Goal: Book appointment/travel/reservation

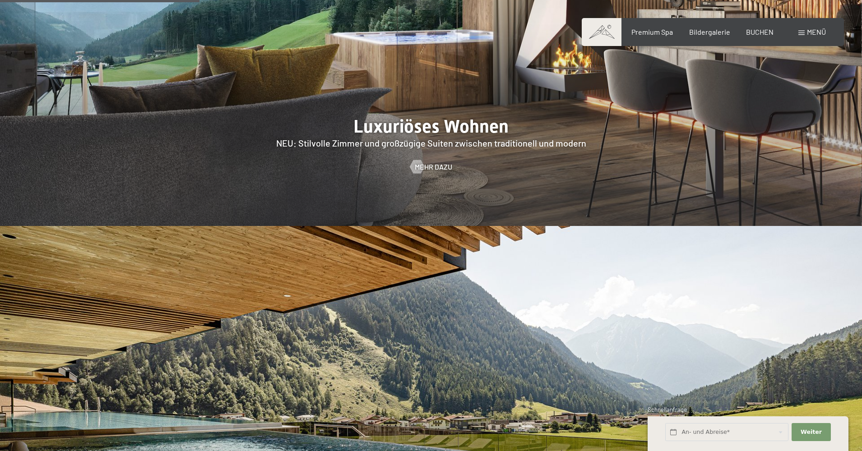
scroll to position [774, 0]
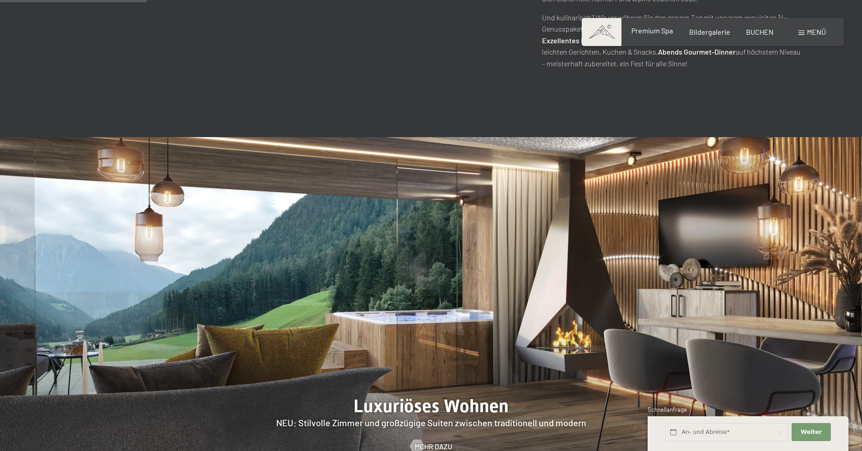
click at [648, 32] on span "Premium Spa" at bounding box center [652, 30] width 42 height 9
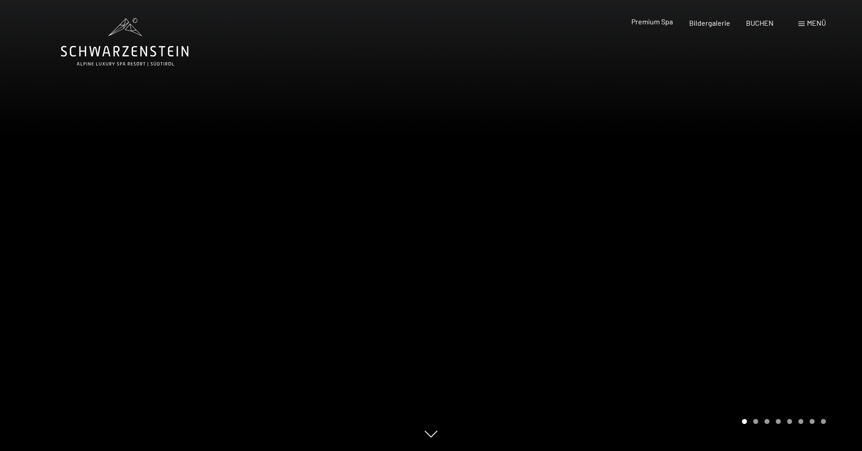
click at [661, 20] on span "Premium Spa" at bounding box center [652, 21] width 42 height 9
click at [813, 22] on span "Menü" at bounding box center [816, 22] width 19 height 9
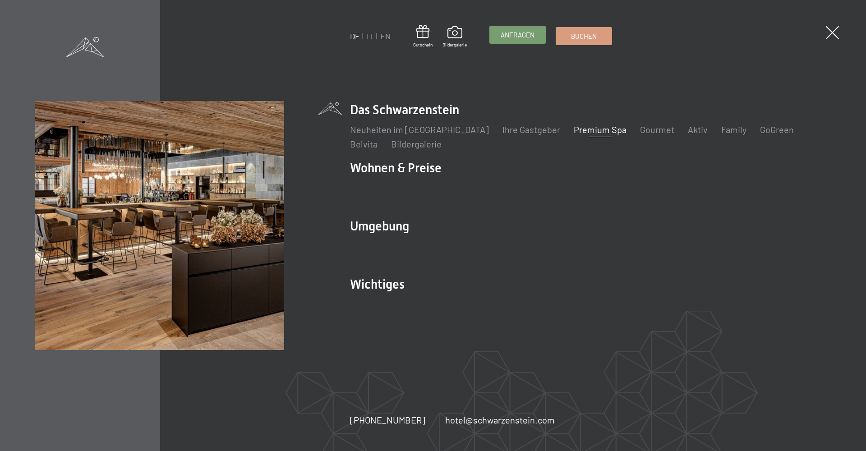
click at [522, 34] on span "Anfragen" at bounding box center [518, 34] width 34 height 9
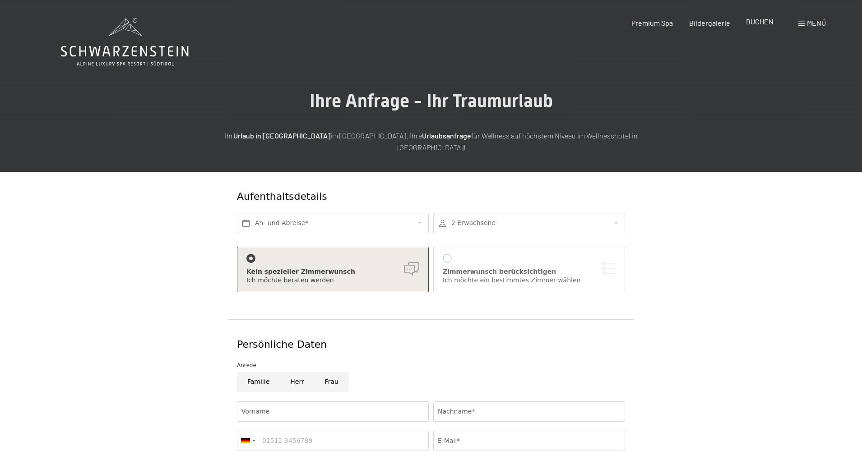
click at [756, 22] on span "BUCHEN" at bounding box center [760, 21] width 28 height 9
click at [819, 22] on span "Menü" at bounding box center [816, 22] width 19 height 9
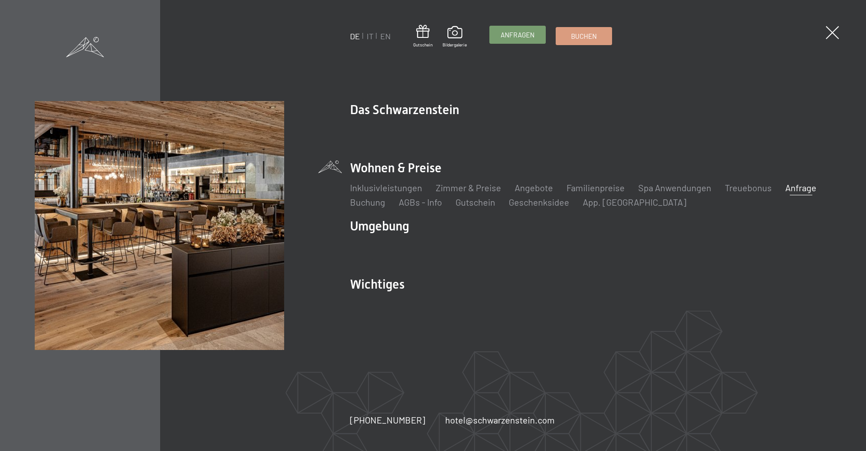
click at [516, 33] on span "Anfragen" at bounding box center [518, 34] width 34 height 9
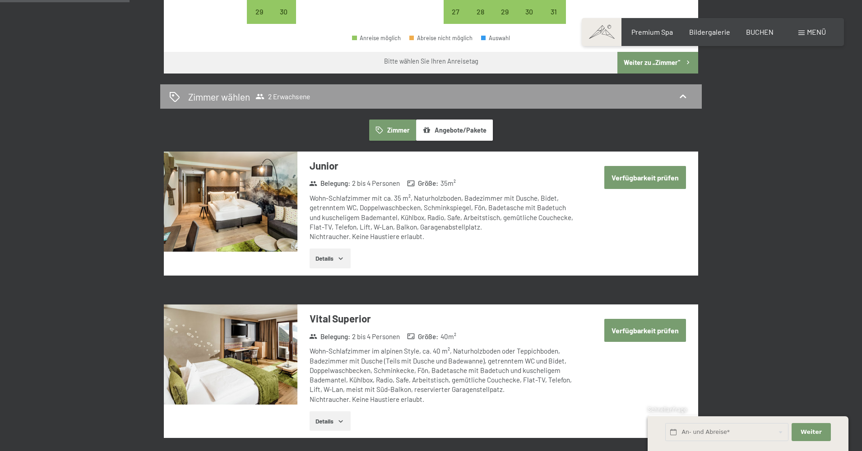
scroll to position [388, 0]
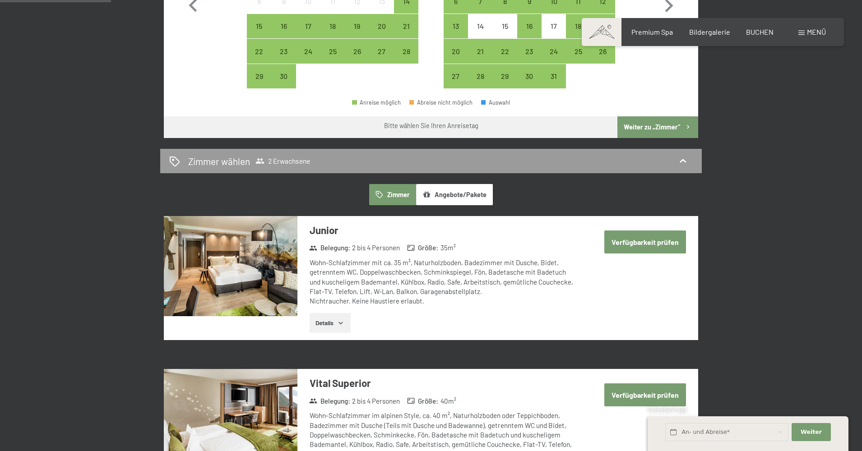
click at [233, 256] on img at bounding box center [231, 266] width 134 height 100
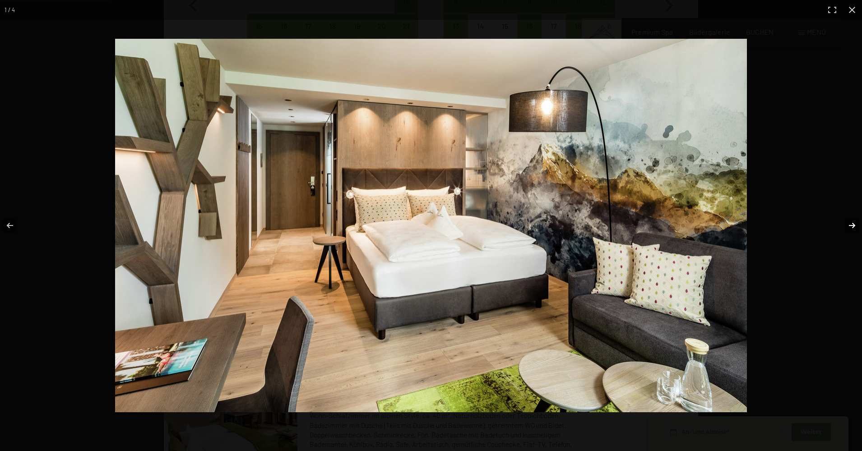
click at [852, 222] on button "button" at bounding box center [846, 225] width 32 height 45
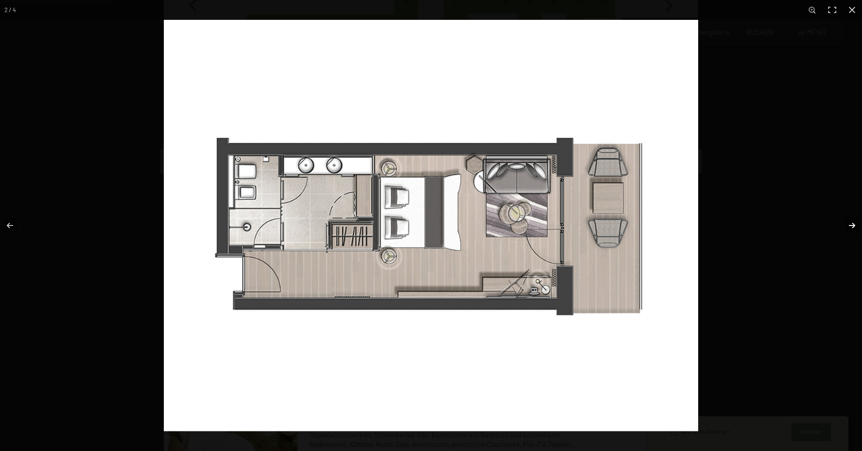
click at [852, 222] on button "button" at bounding box center [846, 225] width 32 height 45
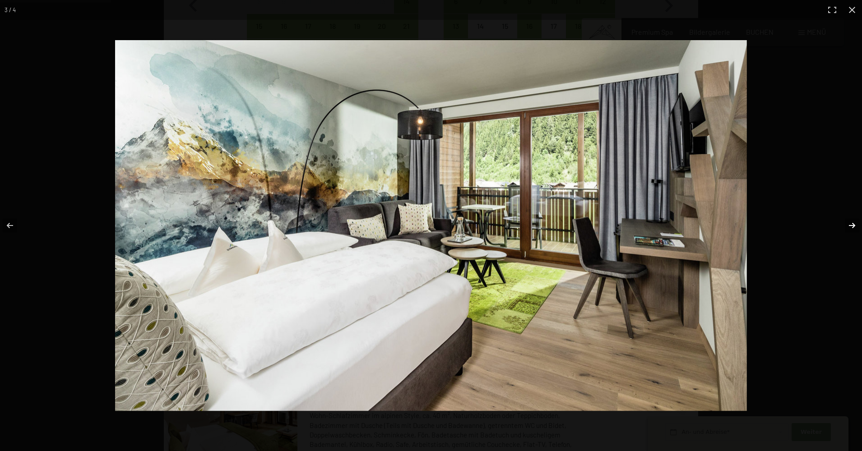
click at [852, 222] on button "button" at bounding box center [846, 225] width 32 height 45
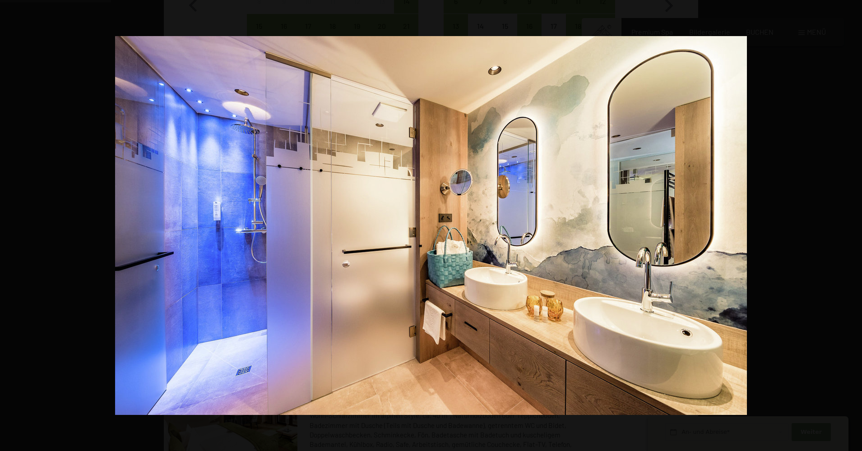
click at [852, 222] on button "button" at bounding box center [846, 225] width 32 height 45
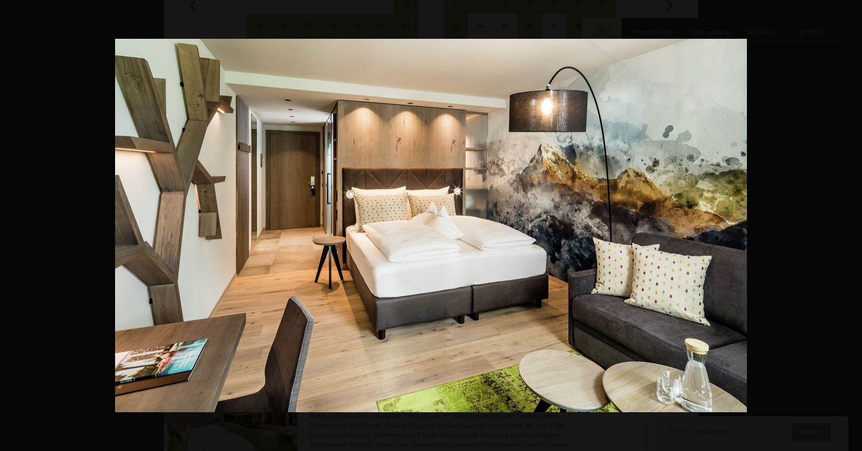
click at [852, 222] on button "button" at bounding box center [846, 225] width 32 height 45
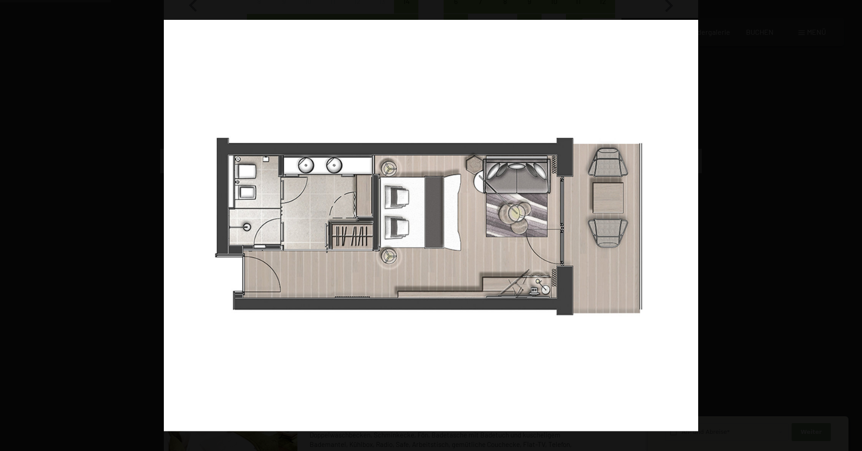
click at [852, 222] on button "button" at bounding box center [846, 225] width 32 height 45
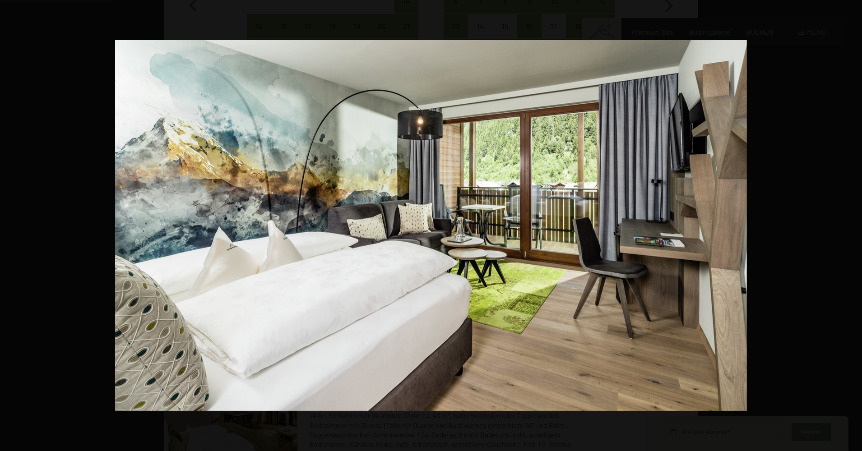
click at [852, 222] on button "button" at bounding box center [846, 225] width 32 height 45
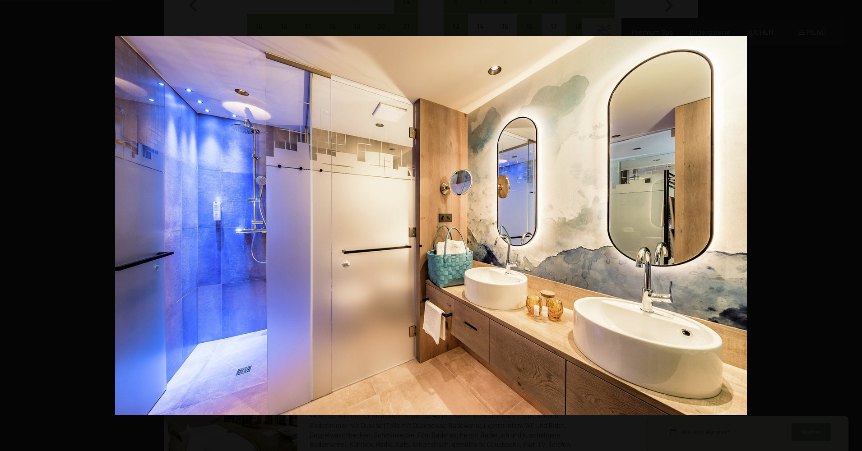
click at [852, 222] on button "button" at bounding box center [846, 225] width 32 height 45
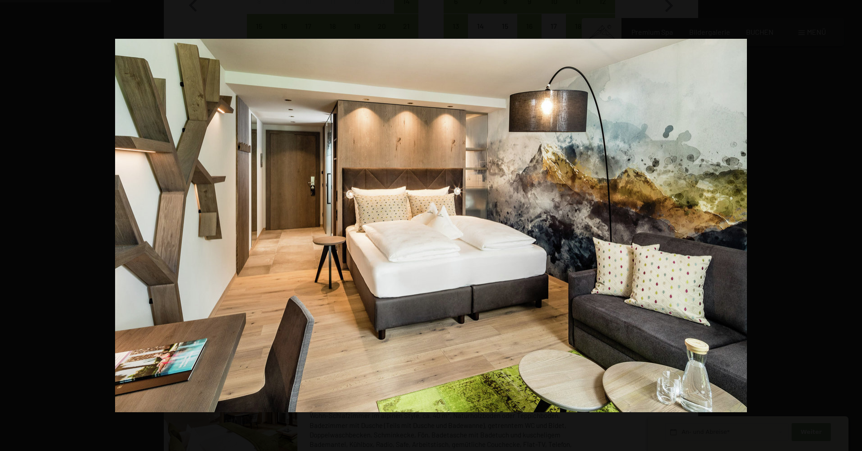
click at [852, 222] on button "button" at bounding box center [846, 225] width 32 height 45
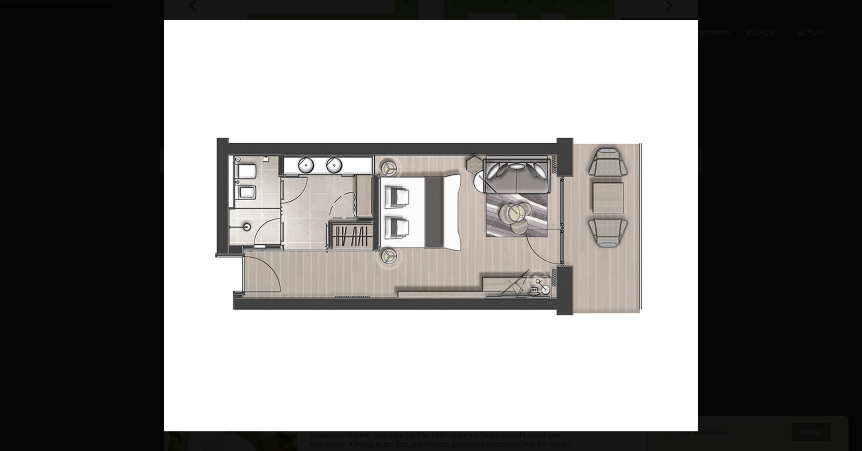
click at [852, 222] on button "button" at bounding box center [846, 225] width 32 height 45
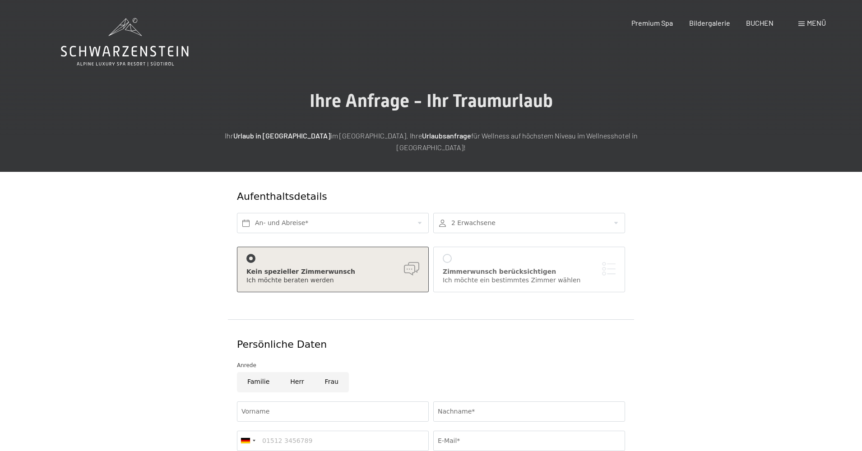
click at [821, 24] on span "Menü" at bounding box center [816, 22] width 19 height 9
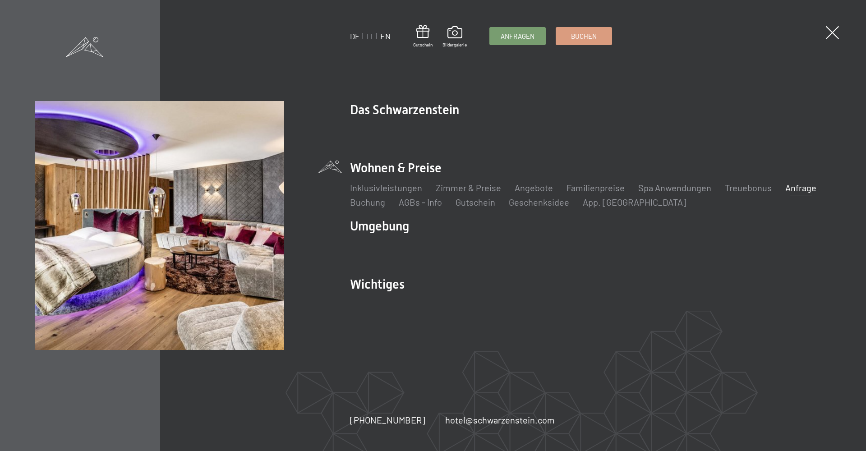
click at [387, 37] on link "EN" at bounding box center [385, 36] width 10 height 10
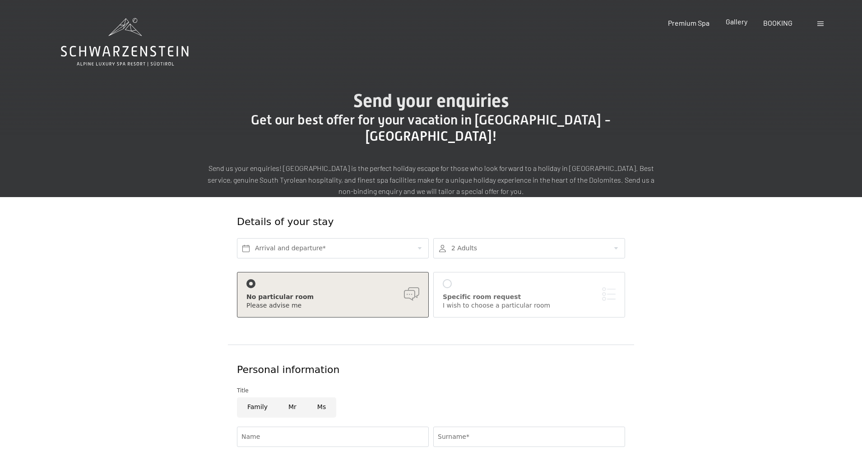
click at [736, 23] on span "Gallery" at bounding box center [737, 21] width 22 height 9
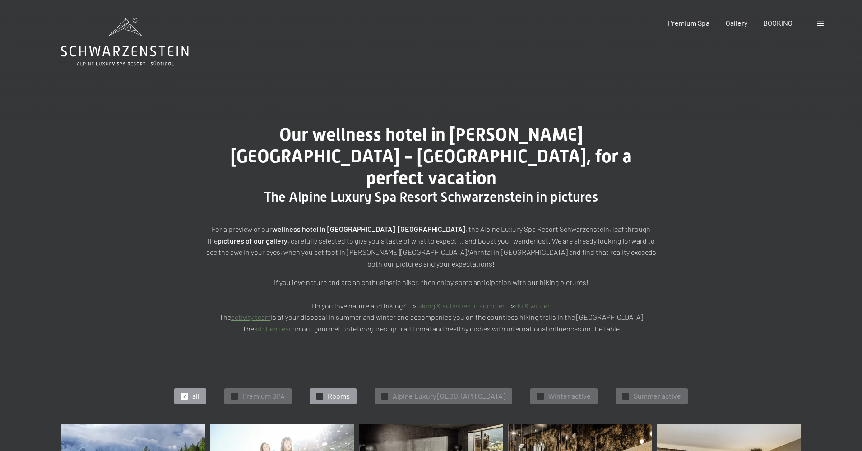
click at [328, 391] on span "Rooms" at bounding box center [339, 396] width 22 height 10
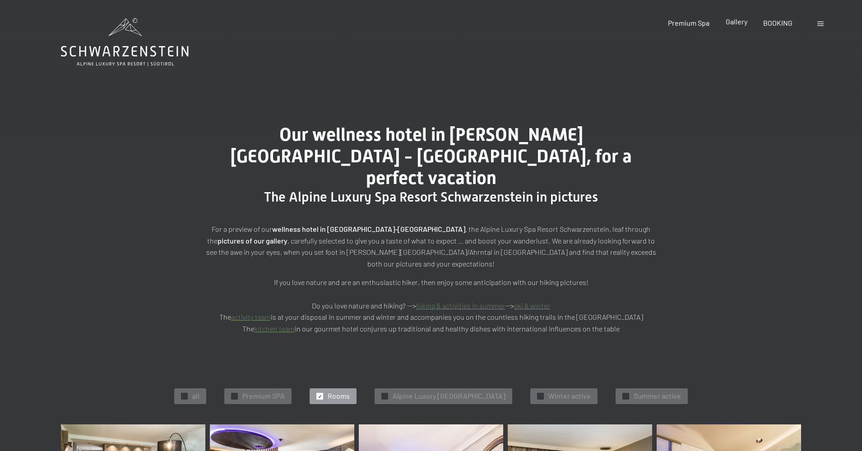
click at [738, 23] on span "Gallery" at bounding box center [737, 21] width 22 height 9
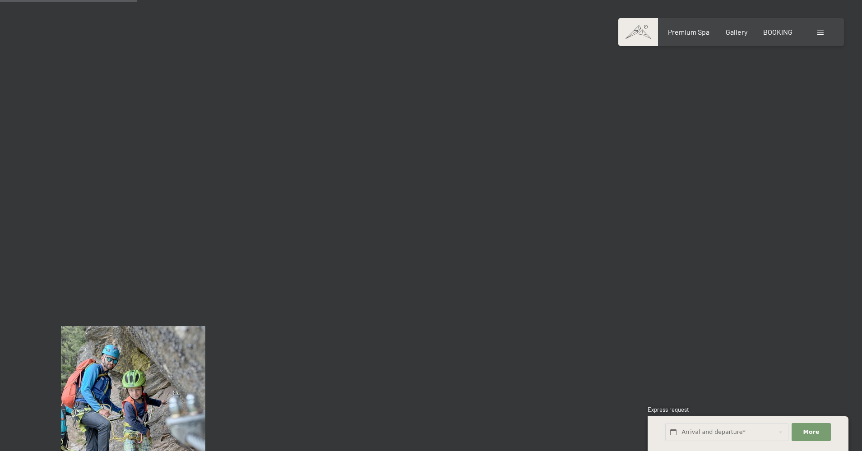
scroll to position [1379, 0]
